Goal: Task Accomplishment & Management: Complete application form

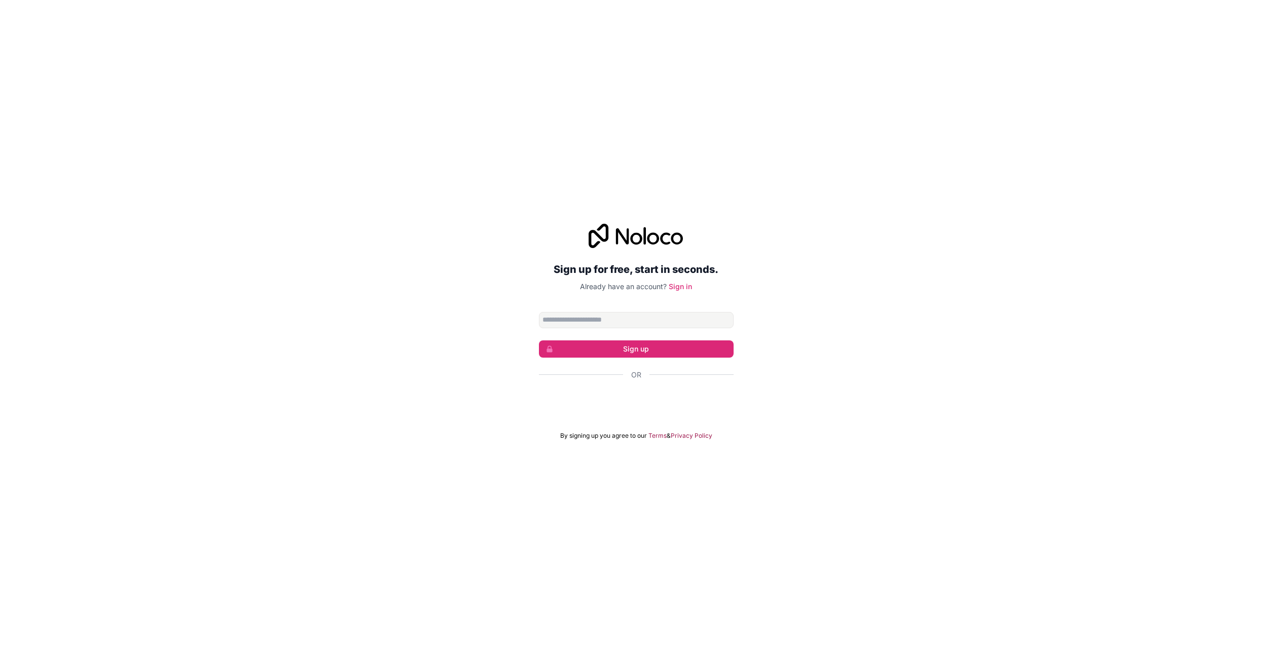
click at [606, 319] on input "Email address" at bounding box center [636, 320] width 195 height 16
type input "**********"
click button "Sign up" at bounding box center [636, 348] width 195 height 17
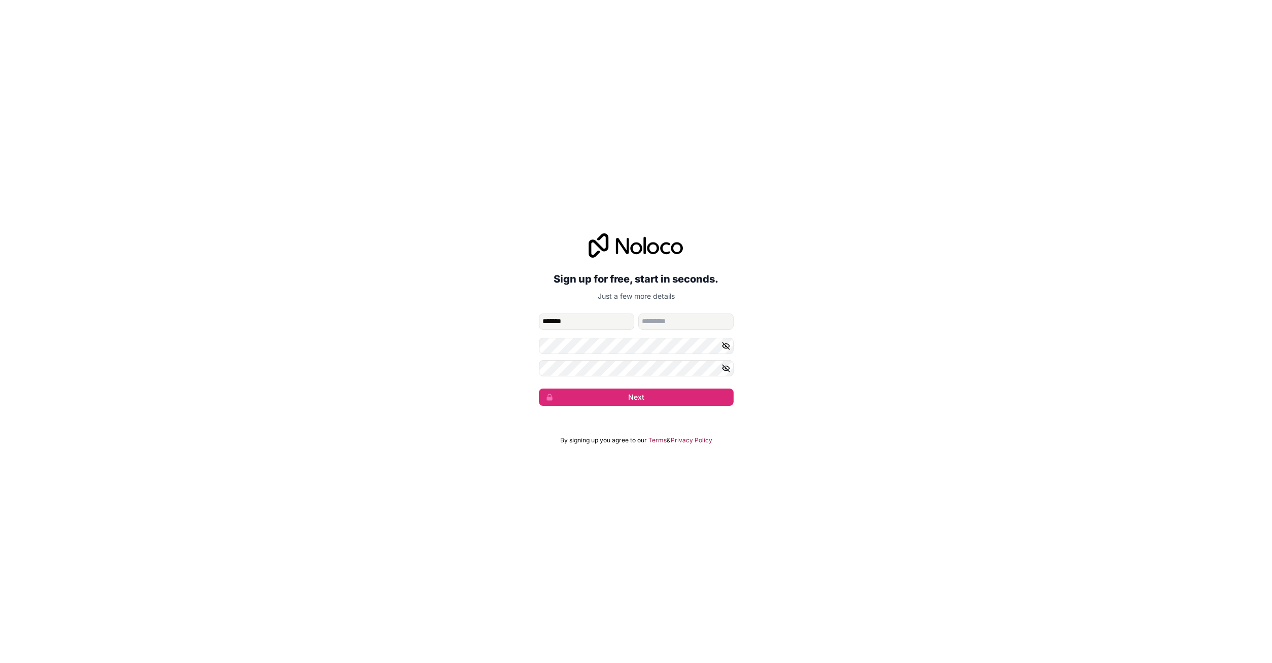
type input "*******"
type input "**********"
click at [539, 388] on button "Next" at bounding box center [636, 396] width 195 height 17
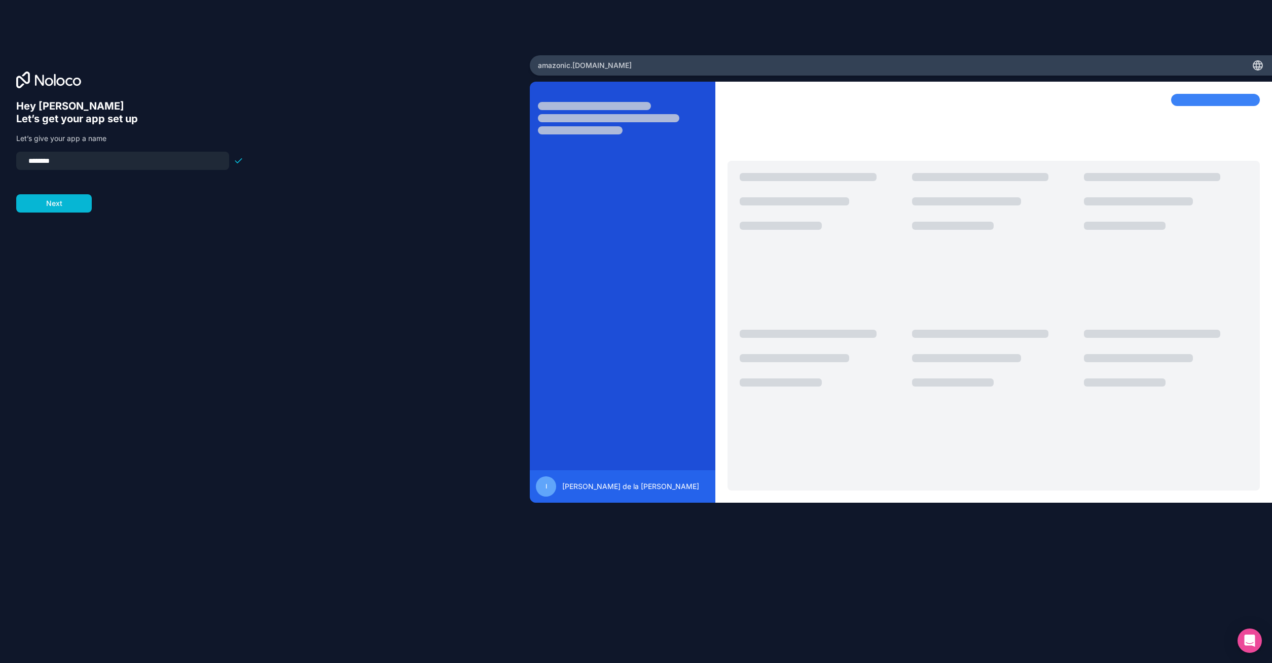
drag, startPoint x: 76, startPoint y: 161, endPoint x: 17, endPoint y: 164, distance: 58.9
click at [22, 164] on input "********" at bounding box center [122, 161] width 201 height 14
click at [65, 208] on form "**********" at bounding box center [129, 182] width 227 height 61
click at [47, 163] on input "**********" at bounding box center [122, 161] width 201 height 14
type input "**********"
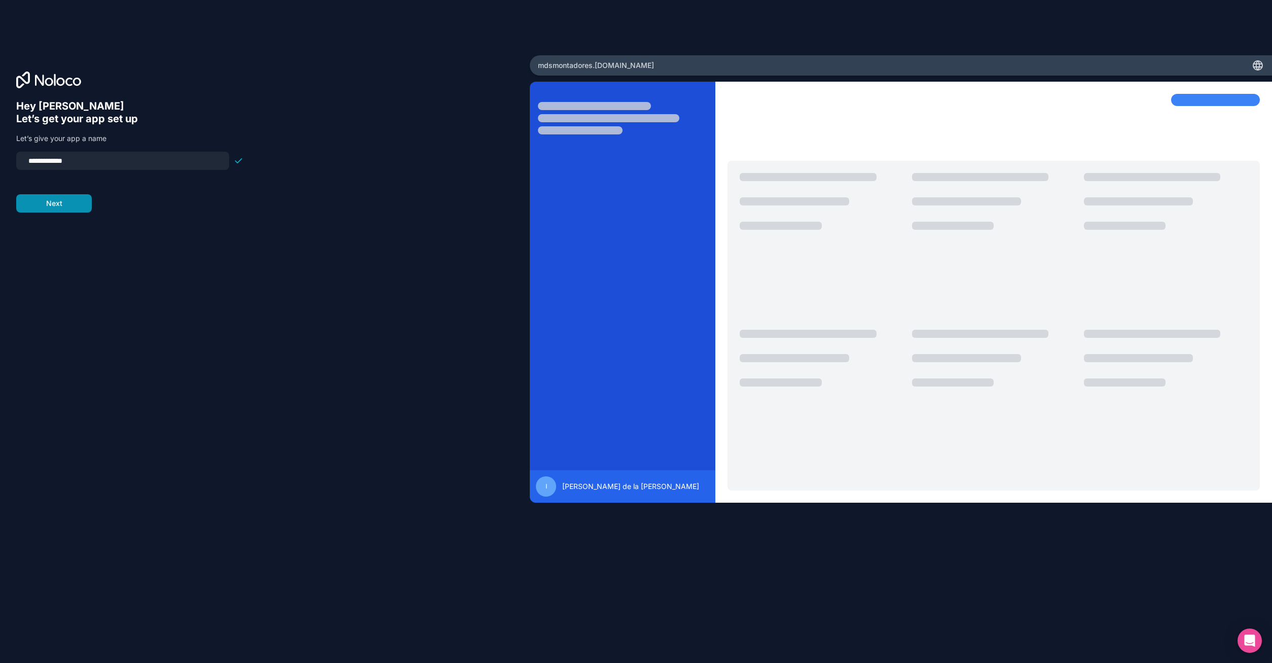
click at [72, 202] on button "Next" at bounding box center [54, 203] width 76 height 18
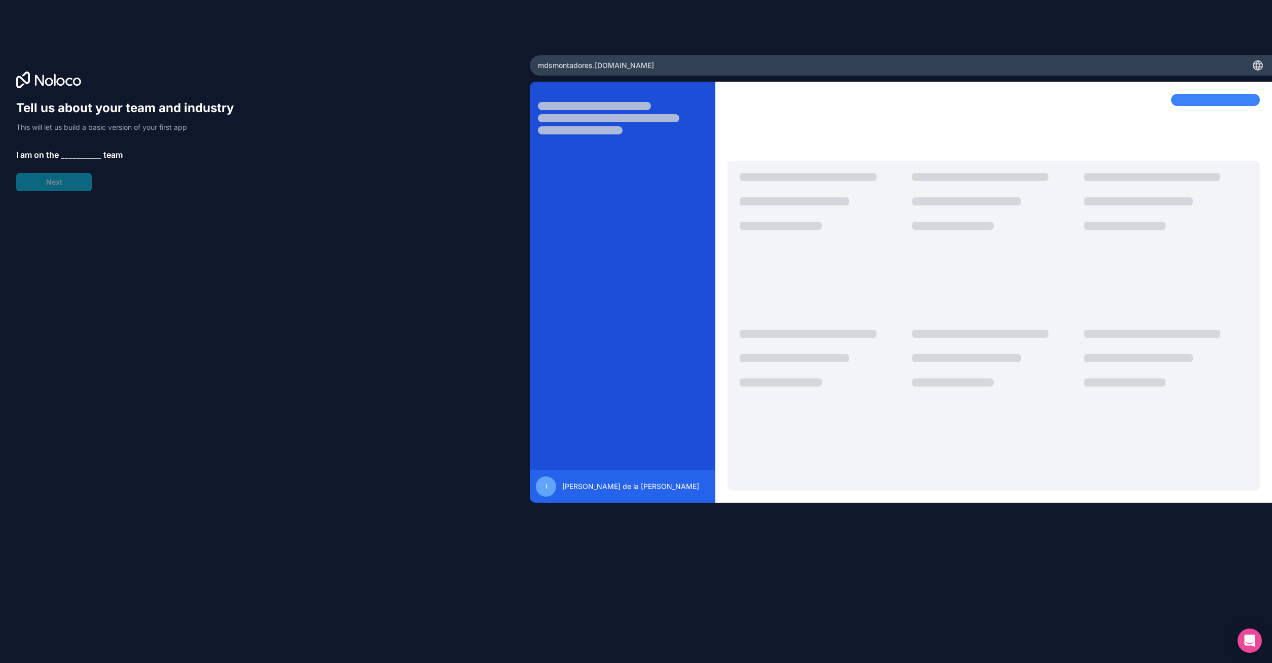
click at [75, 154] on span "__________" at bounding box center [81, 155] width 41 height 12
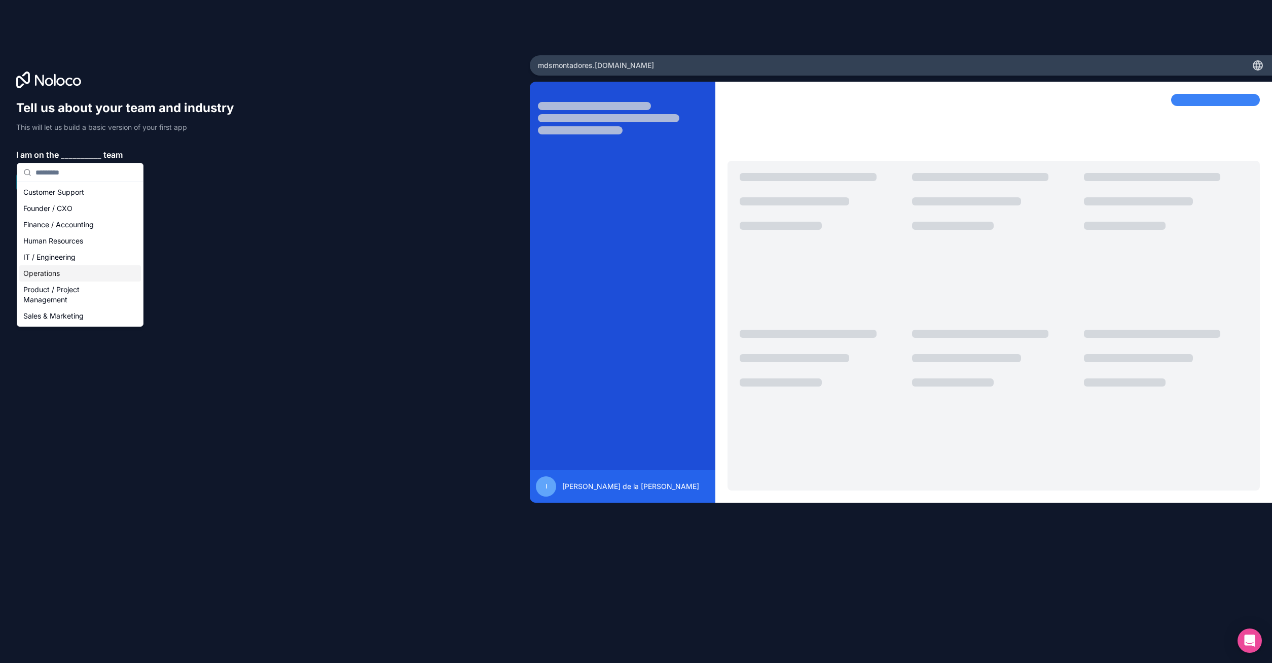
click at [54, 271] on div "Operations" at bounding box center [80, 273] width 122 height 16
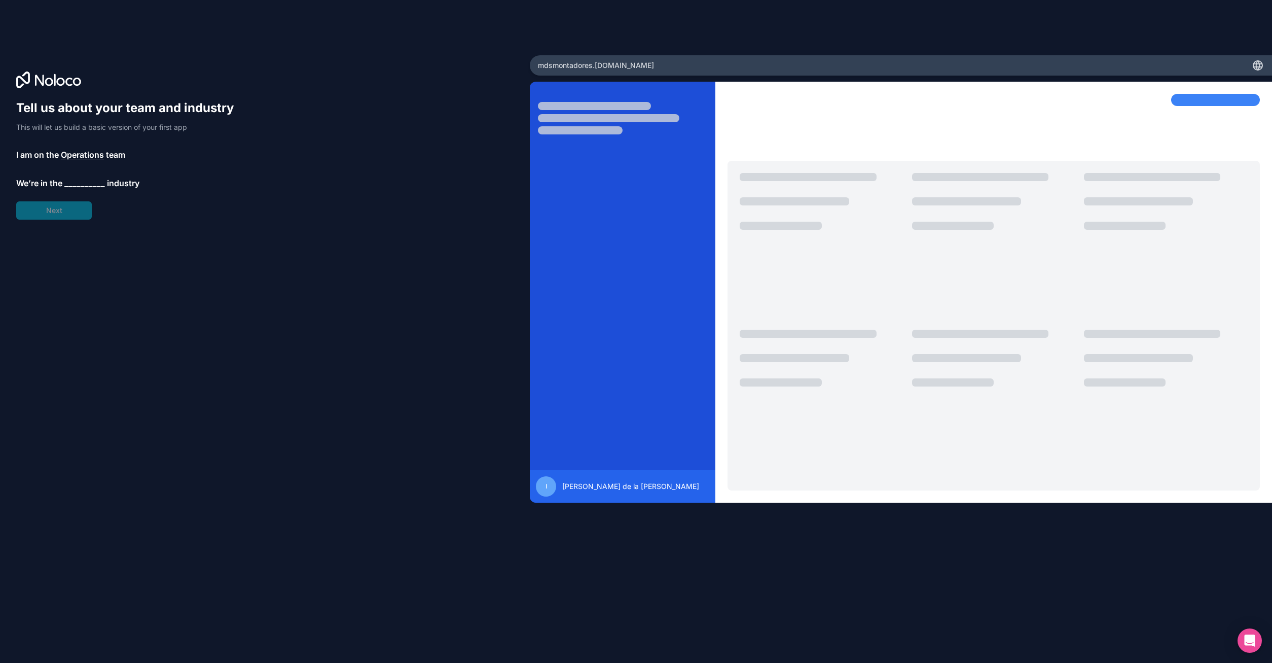
click at [88, 181] on span "__________" at bounding box center [84, 183] width 41 height 12
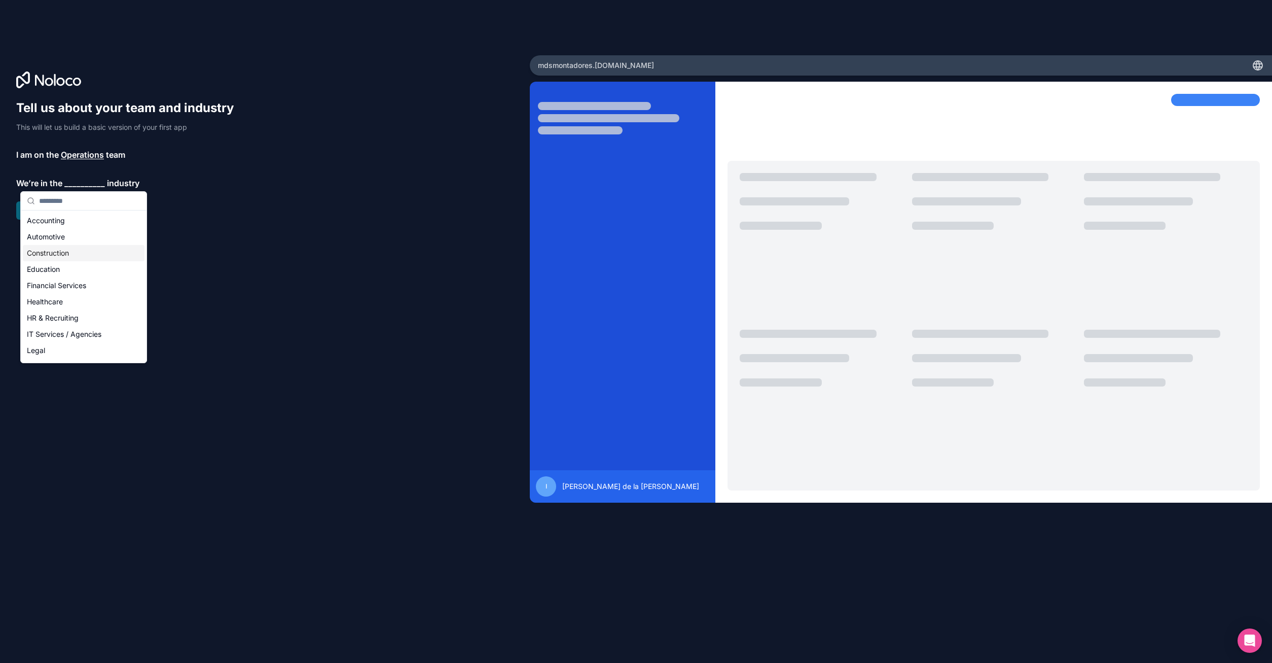
click at [49, 255] on div "Construction" at bounding box center [84, 253] width 122 height 16
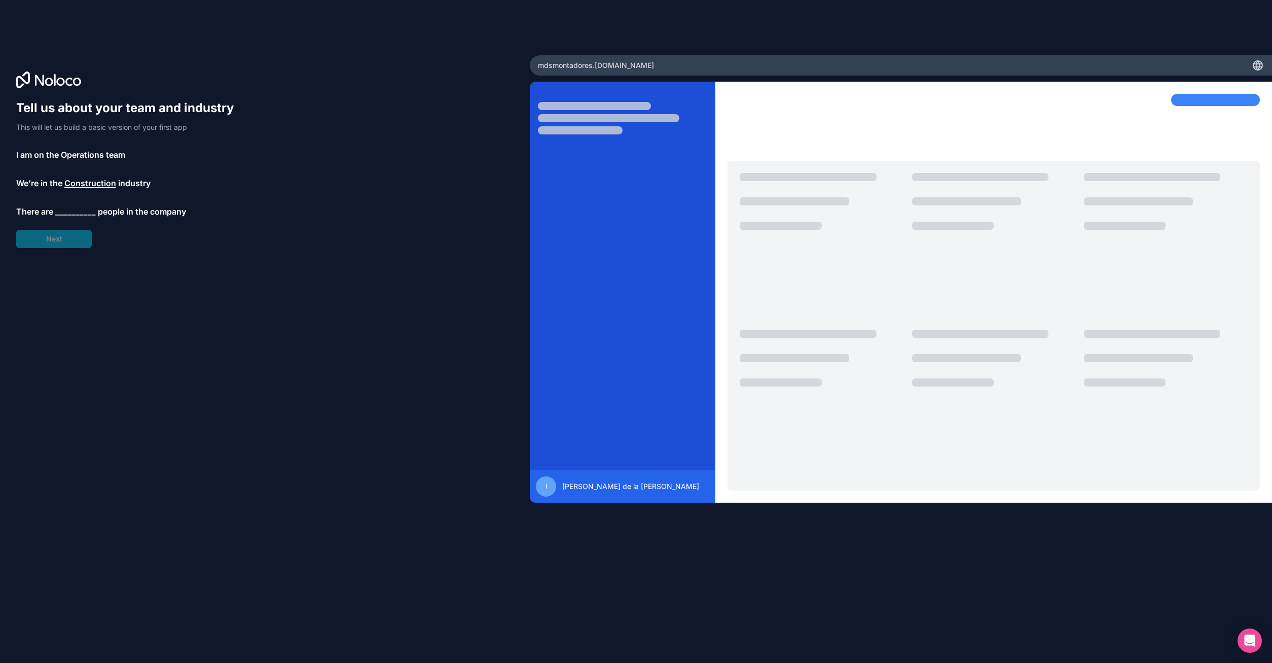
click at [81, 211] on span "__________" at bounding box center [75, 211] width 41 height 12
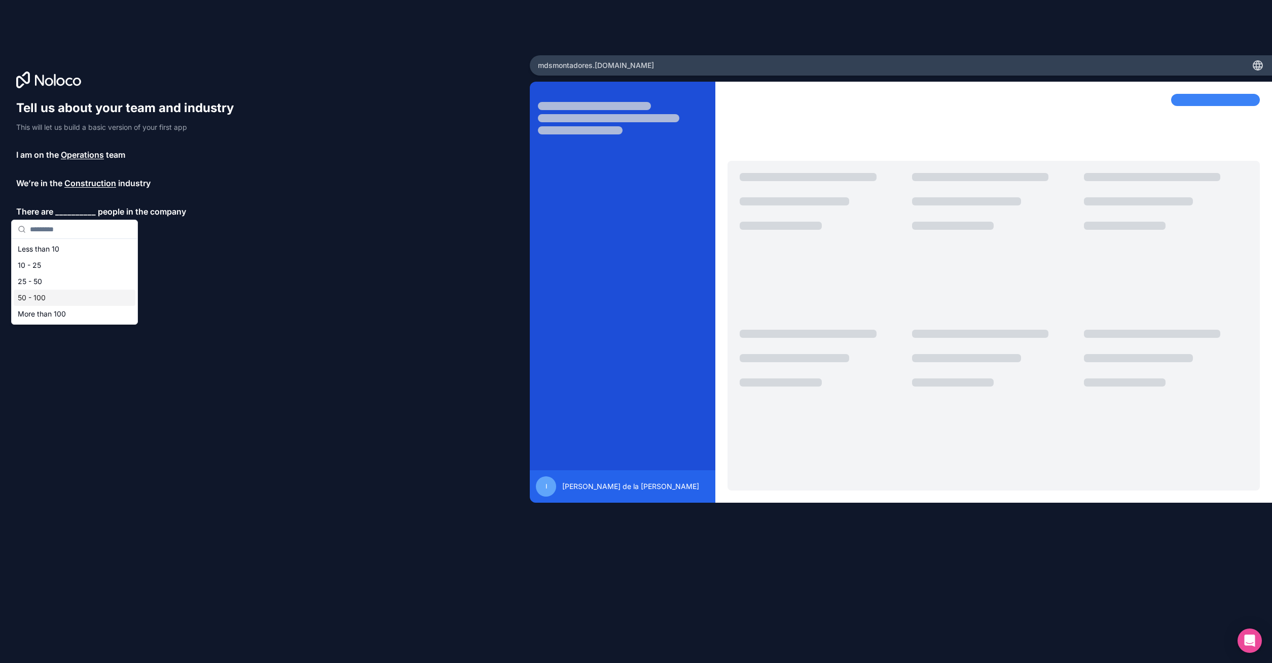
click at [30, 296] on div "50 - 100" at bounding box center [75, 297] width 122 height 16
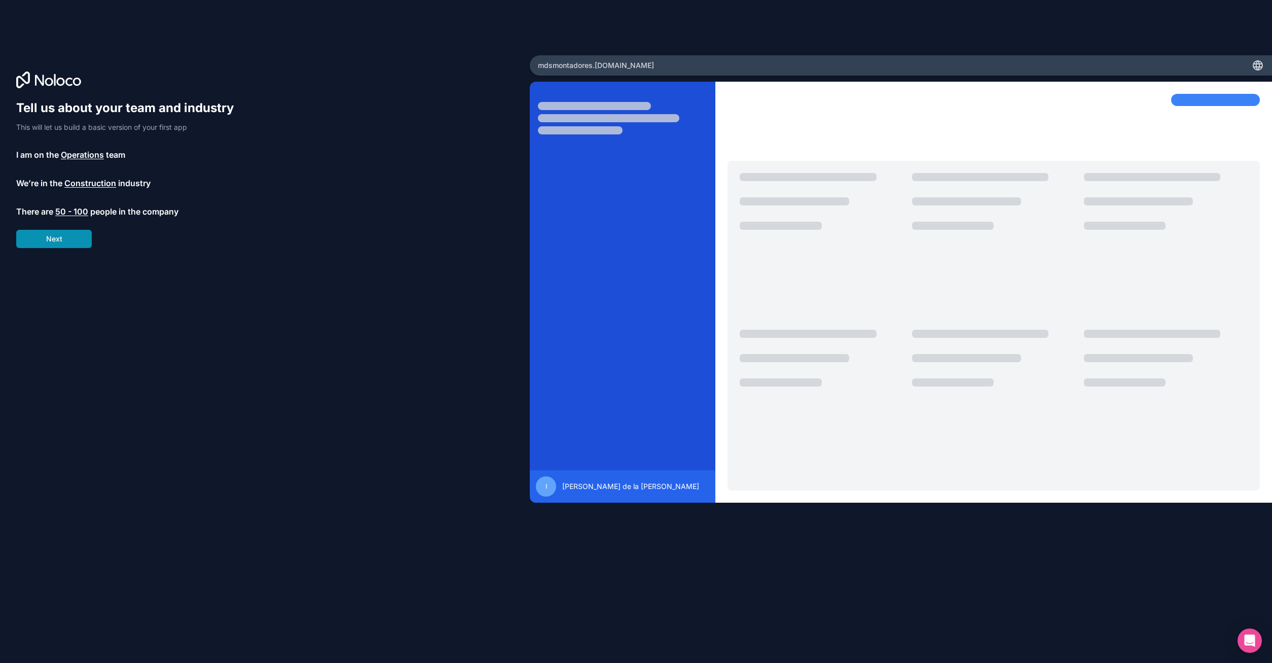
click at [59, 240] on button "Next" at bounding box center [54, 239] width 76 height 18
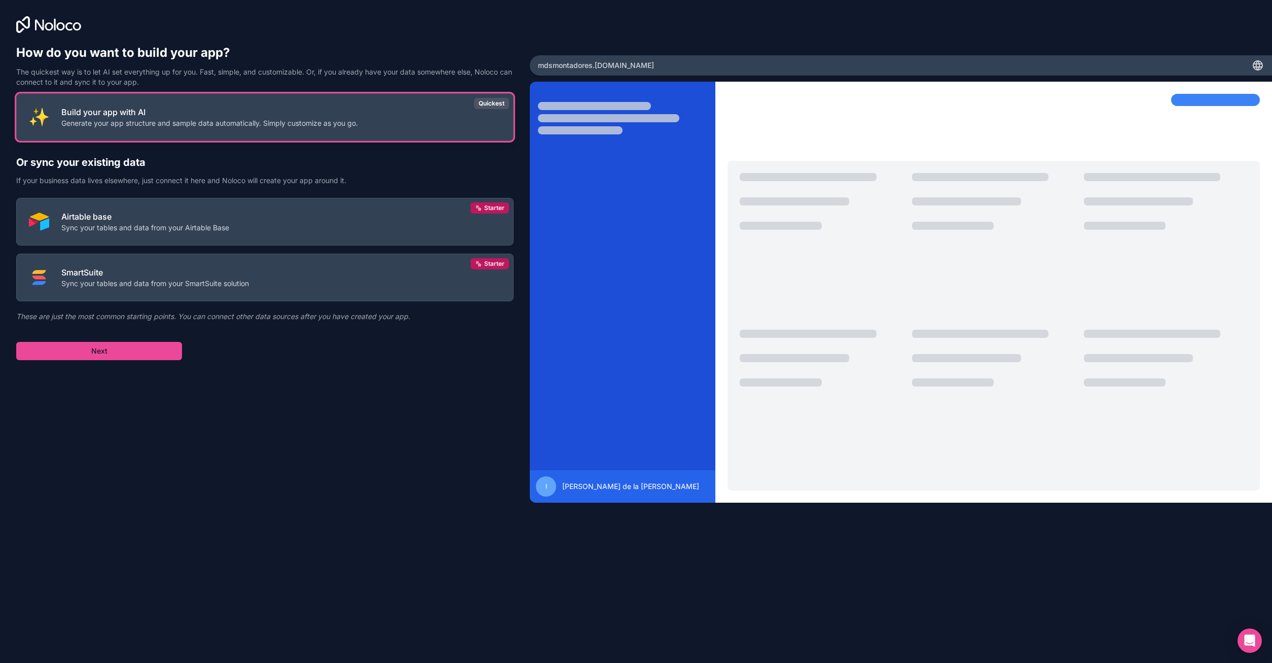
click at [387, 107] on button "Build your app with AI Generate your app structure and sample data automaticall…" at bounding box center [264, 117] width 497 height 48
click at [140, 351] on button "Next" at bounding box center [99, 351] width 166 height 18
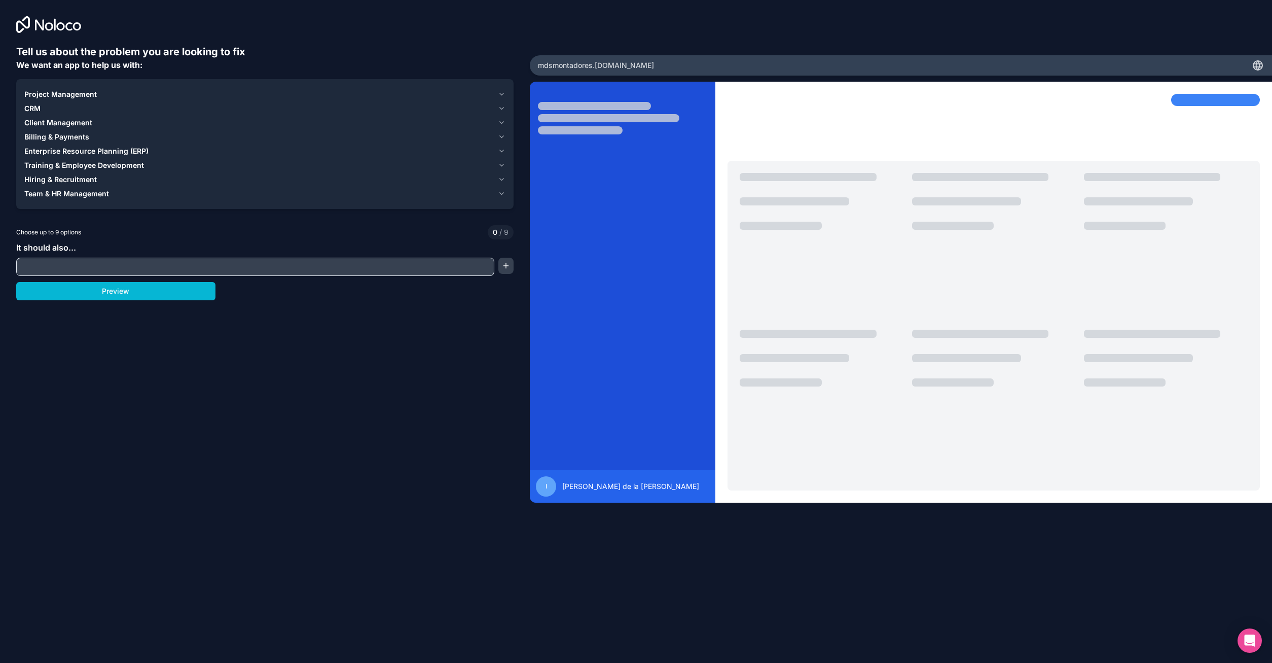
click at [77, 197] on span "Team & HR Management" at bounding box center [66, 194] width 85 height 10
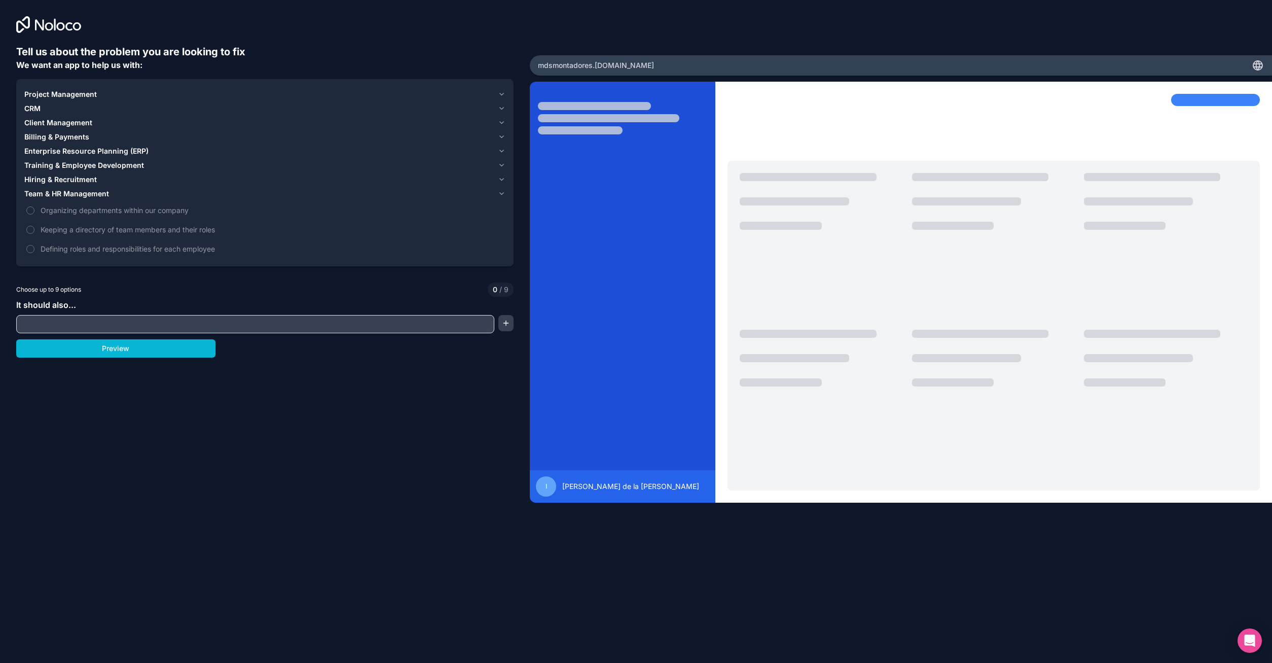
click at [78, 325] on input "text" at bounding box center [255, 324] width 473 height 14
click at [508, 323] on button "button" at bounding box center [506, 323] width 16 height 16
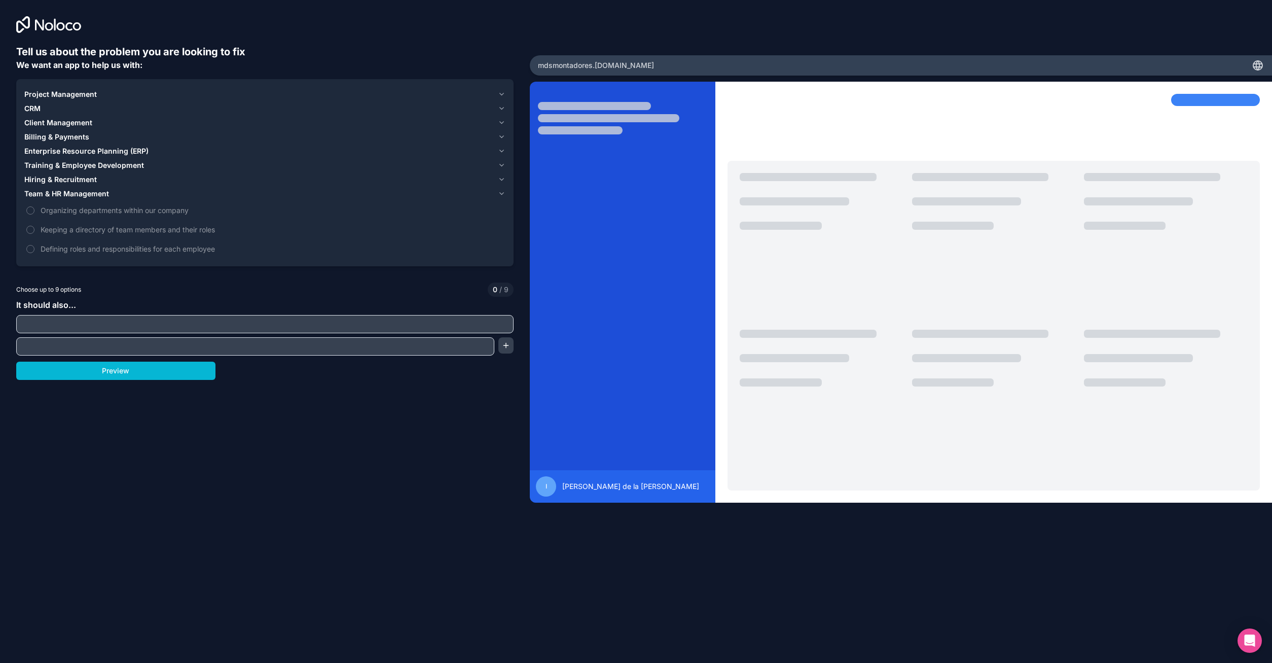
click at [488, 324] on input "text" at bounding box center [265, 324] width 492 height 14
click at [502, 184] on button "Hiring & Recruitment" at bounding box center [264, 179] width 481 height 14
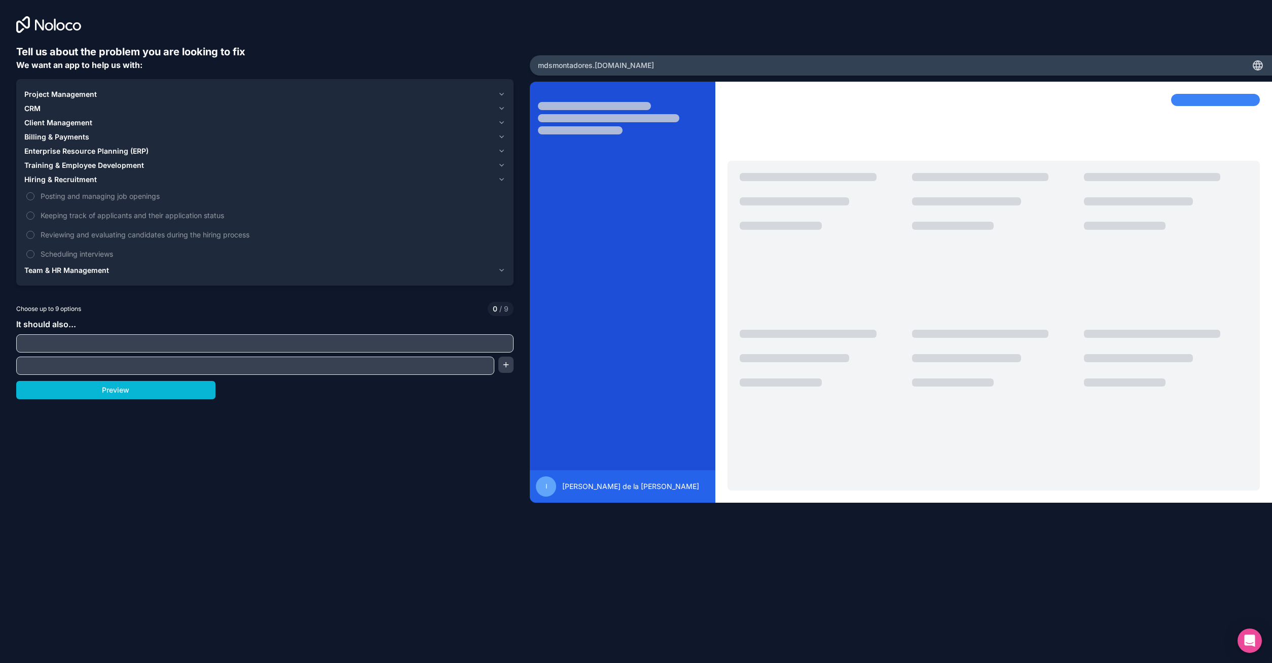
click at [86, 153] on span "Enterprise Resource Planning (ERP)" at bounding box center [86, 151] width 124 height 10
click at [452, 97] on div "Project Management" at bounding box center [258, 94] width 469 height 10
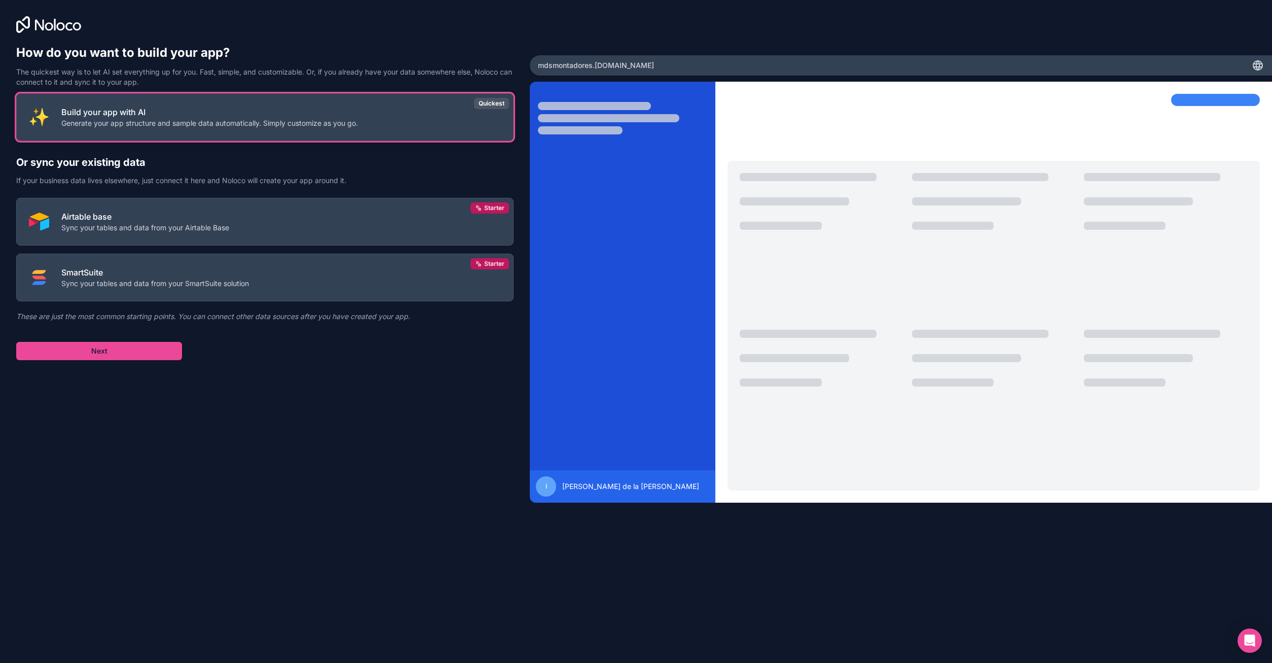
click at [437, 119] on button "Build your app with AI Generate your app structure and sample data automaticall…" at bounding box center [264, 117] width 497 height 48
click at [142, 352] on button "Next" at bounding box center [99, 351] width 166 height 18
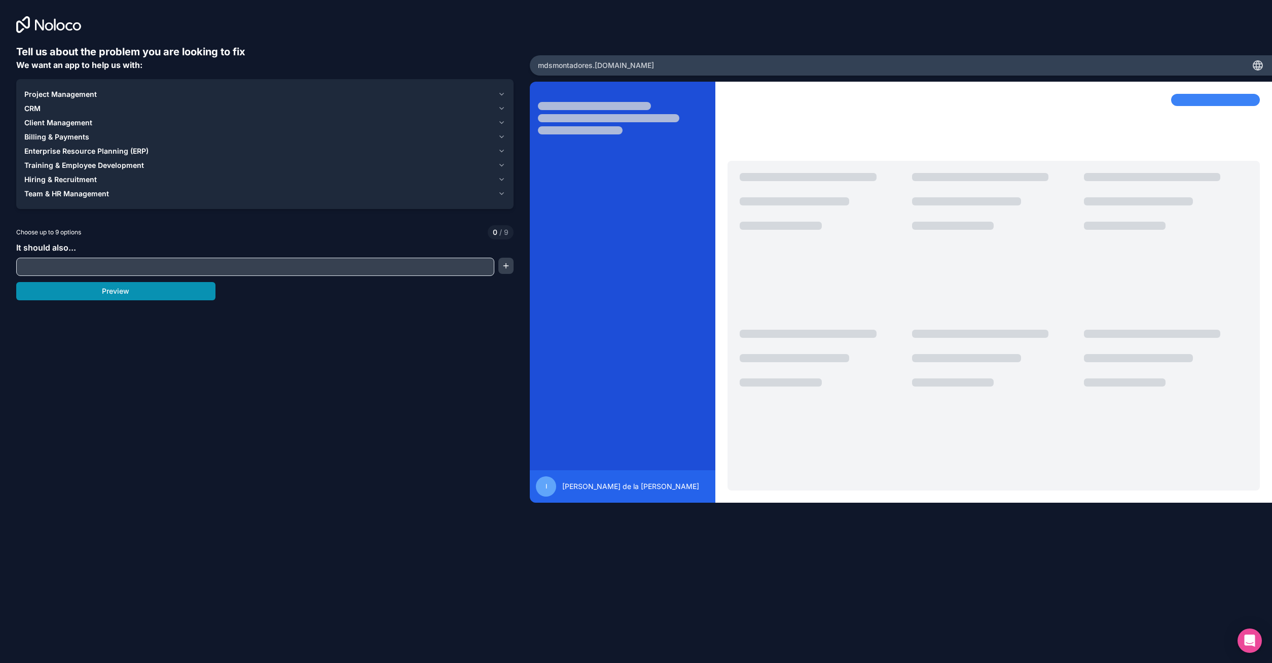
click at [158, 292] on button "Preview" at bounding box center [115, 291] width 199 height 18
click at [58, 164] on span "Training & Employee Development" at bounding box center [84, 165] width 120 height 10
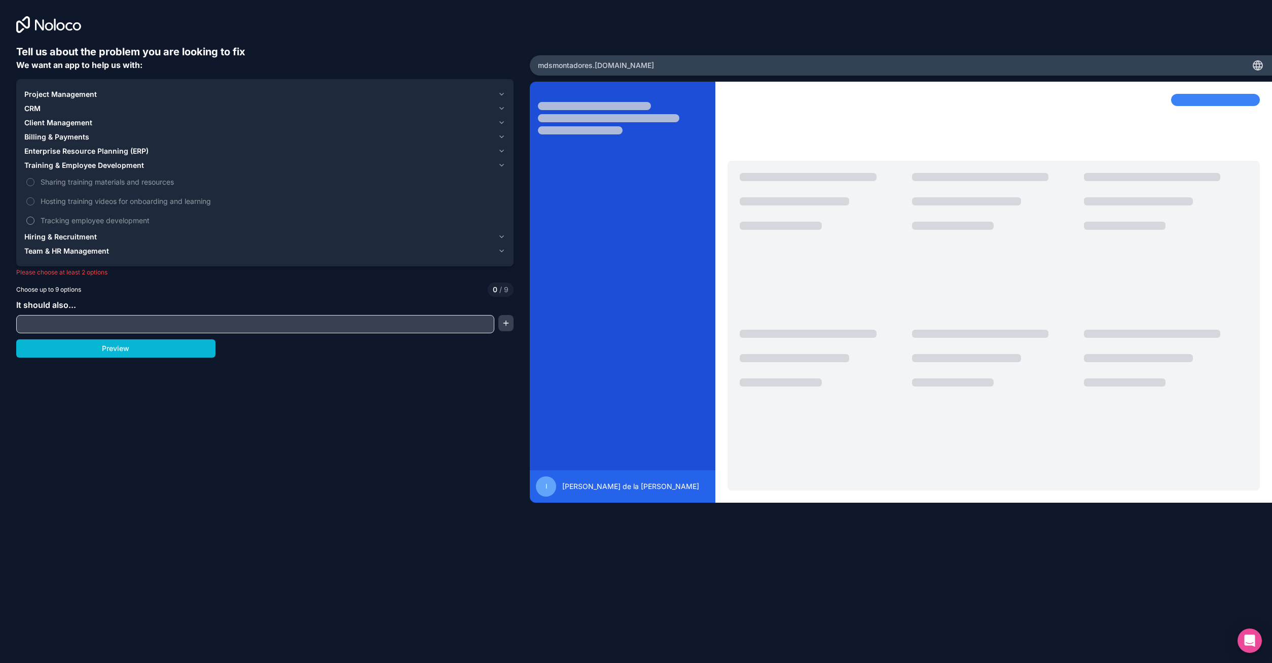
click at [99, 220] on span "Tracking employee development" at bounding box center [272, 220] width 463 height 11
click at [34, 220] on button "Tracking employee development" at bounding box center [30, 220] width 8 height 8
click at [103, 184] on span "Sharing training materials and resources" at bounding box center [272, 181] width 463 height 11
click at [34, 184] on button "Sharing training materials and resources" at bounding box center [30, 182] width 8 height 8
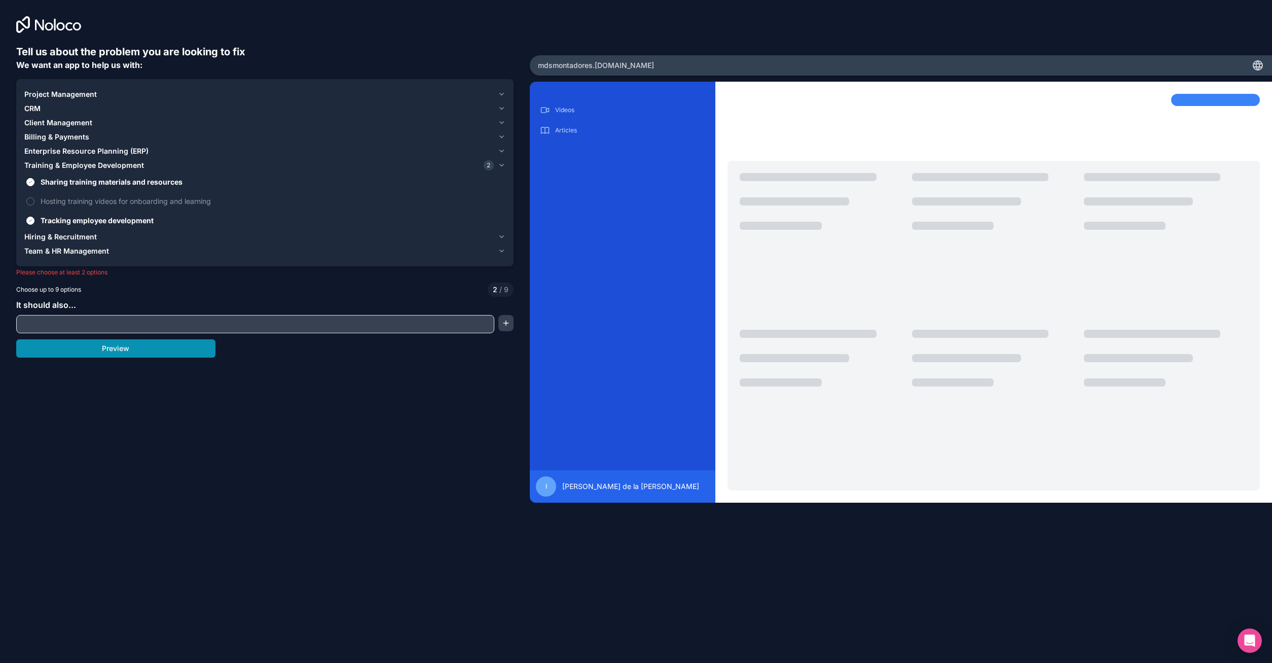
click at [98, 354] on button "Preview" at bounding box center [115, 348] width 199 height 18
